Goal: Check status: Check status

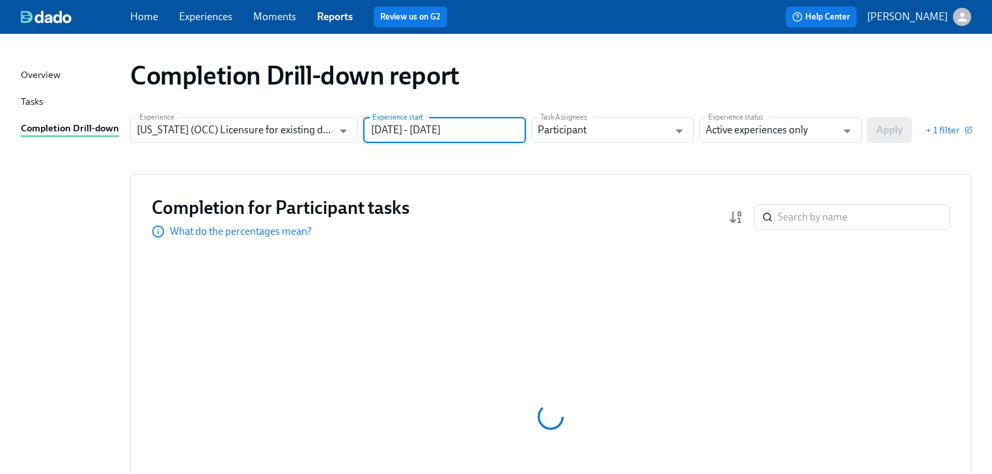
click at [502, 131] on input "[DATE] - [DATE]" at bounding box center [444, 130] width 163 height 26
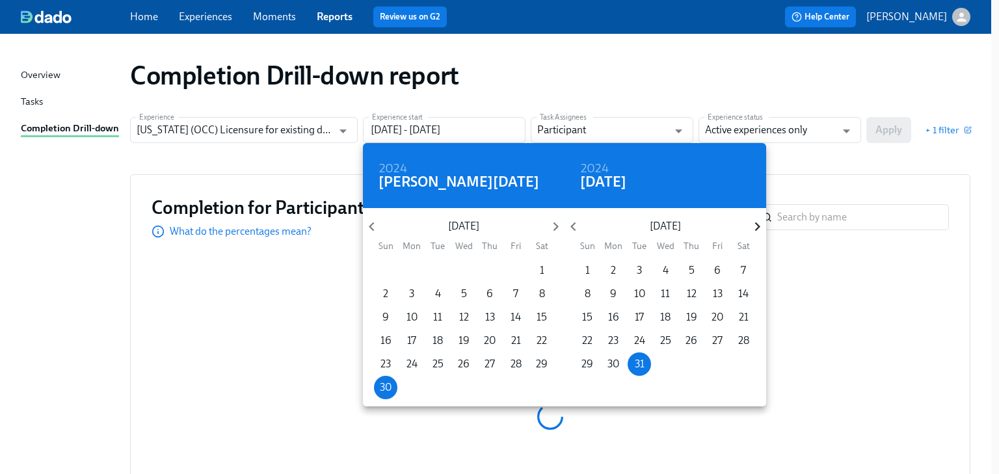
click at [759, 227] on icon "button" at bounding box center [757, 227] width 5 height 9
click at [758, 226] on icon "button" at bounding box center [757, 227] width 5 height 9
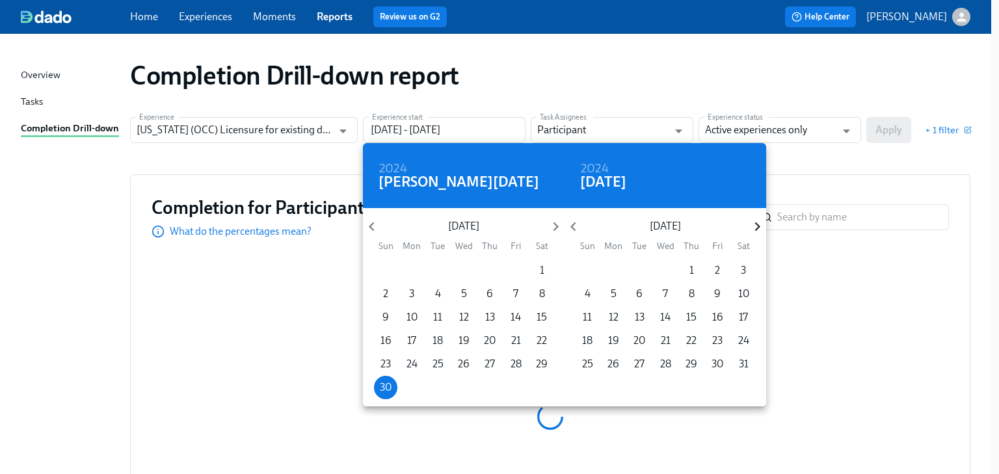
click at [758, 226] on icon "button" at bounding box center [757, 227] width 5 height 9
click at [643, 291] on span "9" at bounding box center [639, 294] width 23 height 14
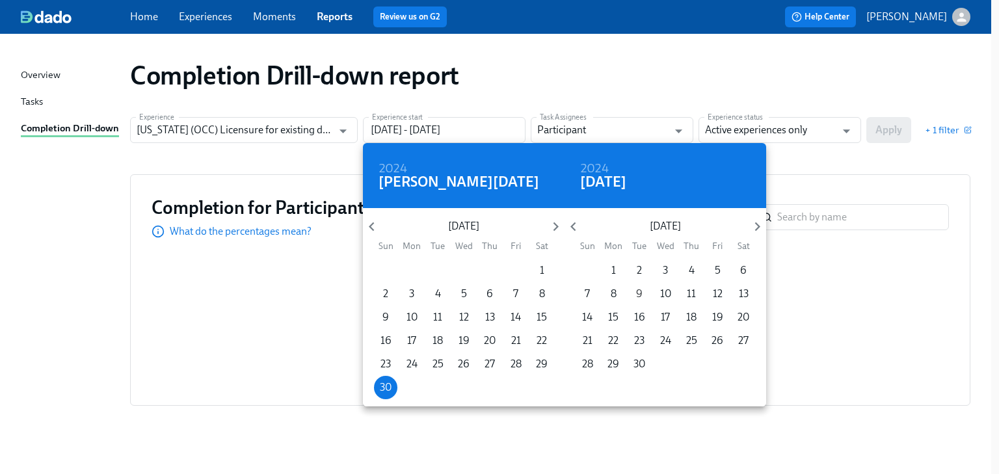
type input "[DATE] - [DATE]"
click at [809, 159] on div at bounding box center [499, 237] width 999 height 474
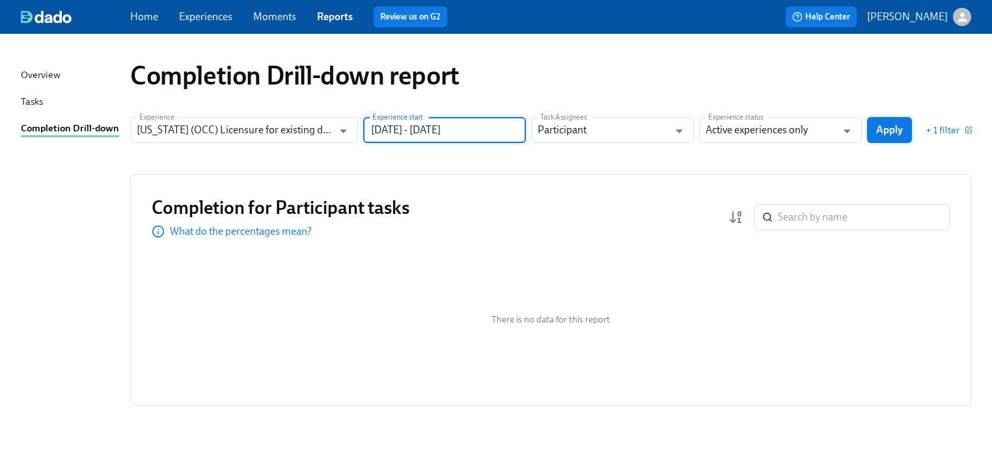
click at [882, 130] on span "Apply" at bounding box center [889, 130] width 27 height 13
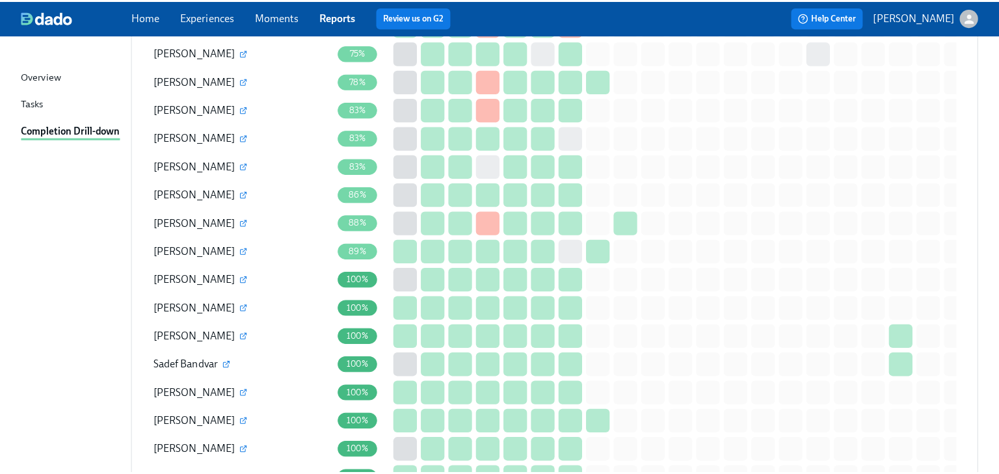
scroll to position [1241, 0]
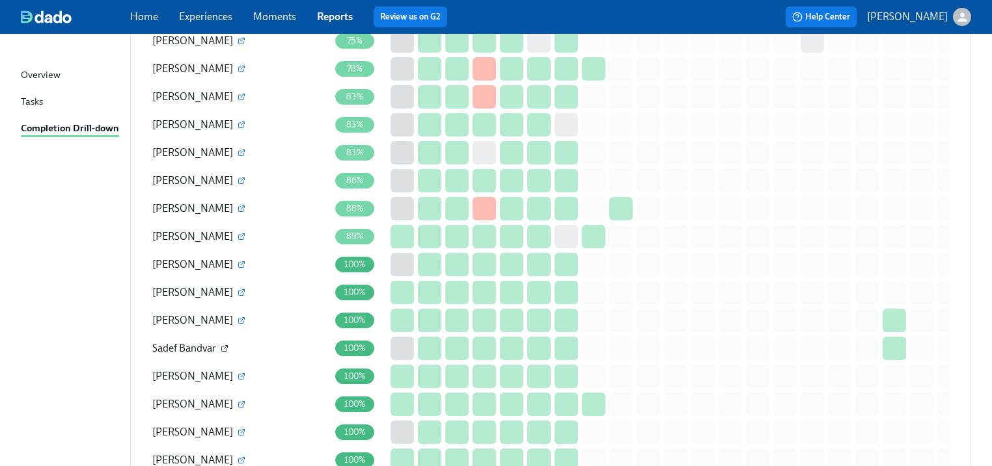
click at [226, 345] on icon "button" at bounding box center [225, 349] width 8 height 8
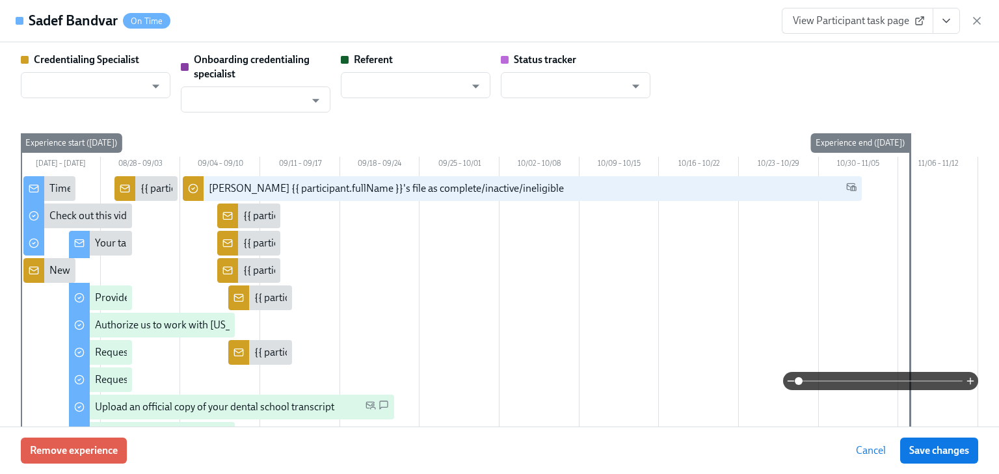
type input "[PERSON_NAME]"
type input "Dado Customer Support"
